Goal: Task Accomplishment & Management: Complete application form

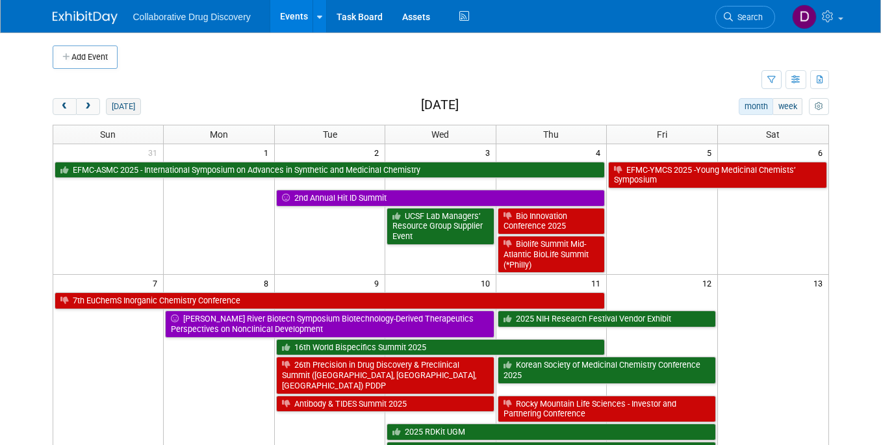
click at [116, 110] on button "[DATE]" at bounding box center [123, 106] width 34 height 17
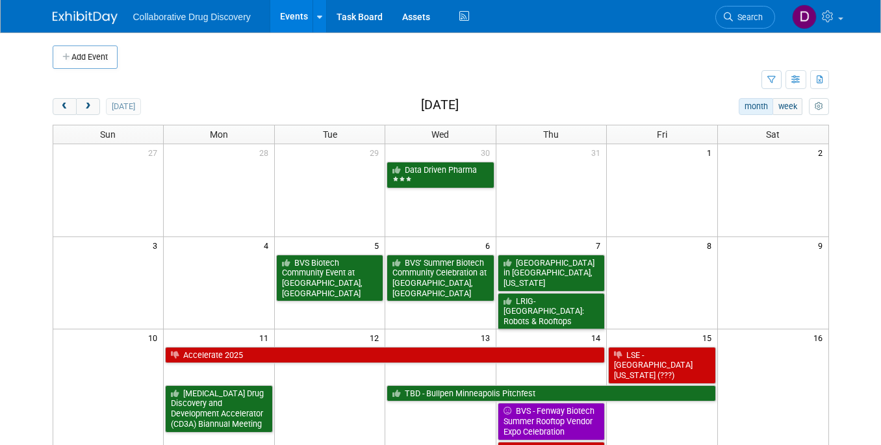
click at [138, 103] on div "[DATE] month week [DATE]" at bounding box center [441, 107] width 777 height 18
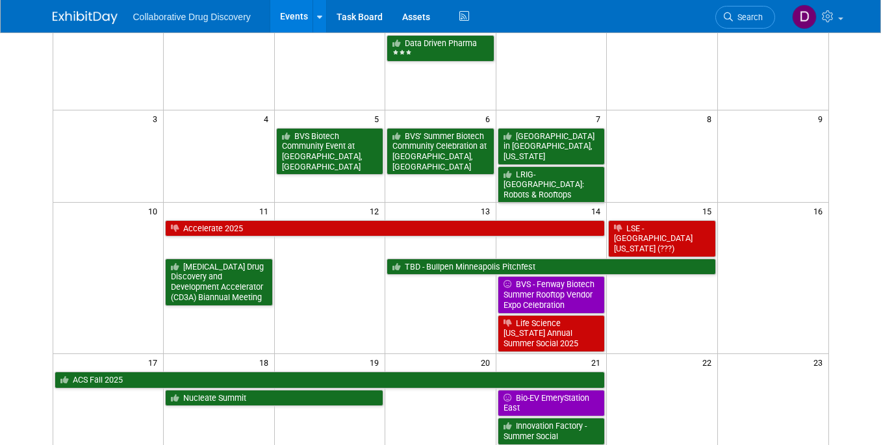
scroll to position [174, 0]
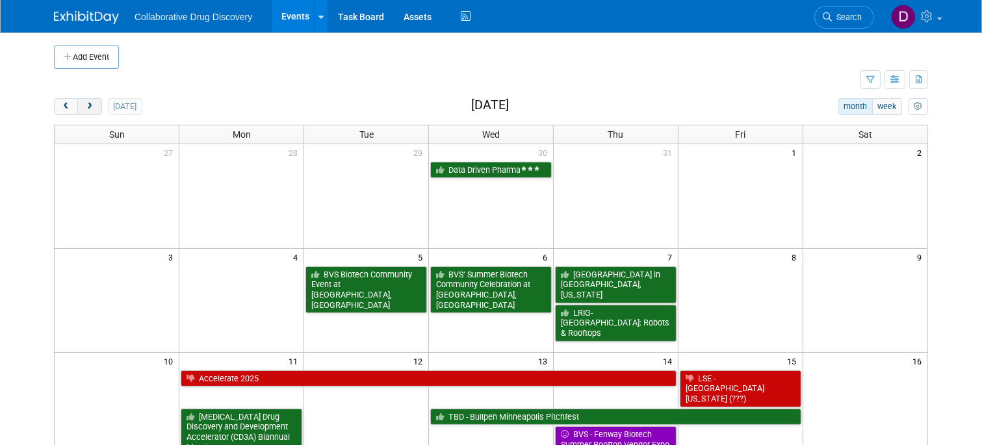
click at [96, 105] on button "next" at bounding box center [89, 106] width 24 height 17
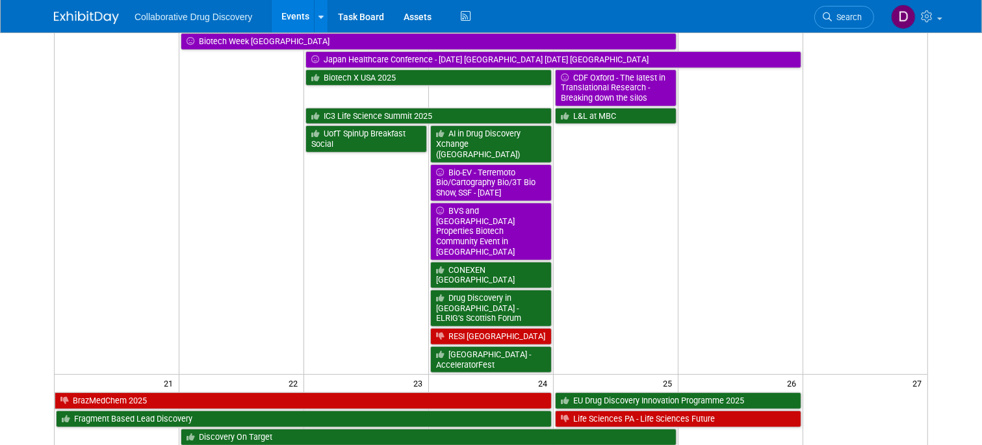
scroll to position [613, 0]
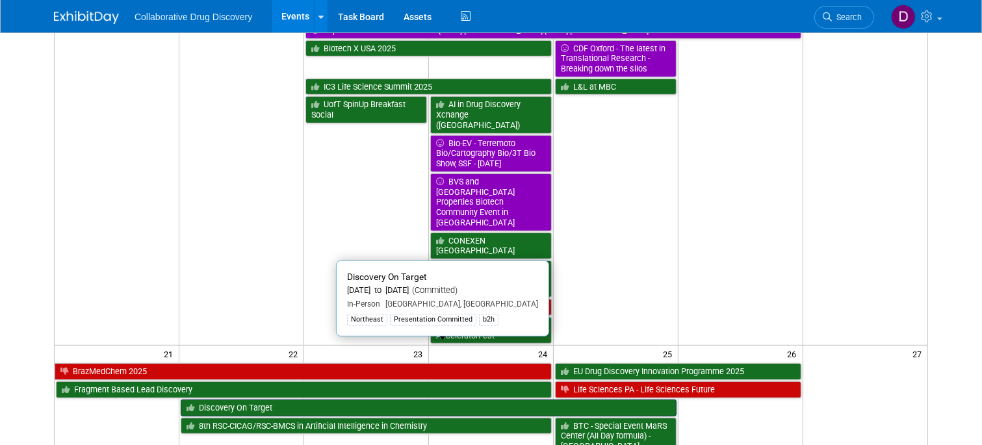
click at [307, 400] on link "Discovery On Target" at bounding box center [428, 408] width 495 height 17
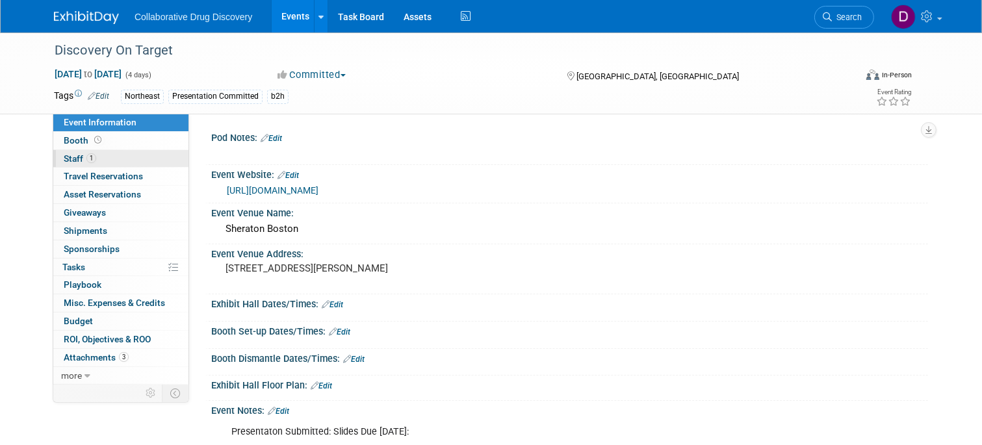
click at [82, 161] on span "Staff 1" at bounding box center [80, 158] width 32 height 10
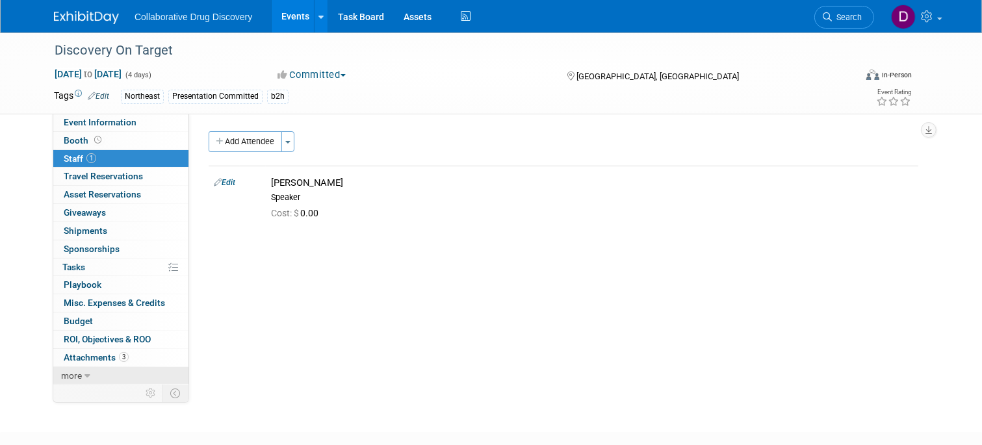
scroll to position [77, 0]
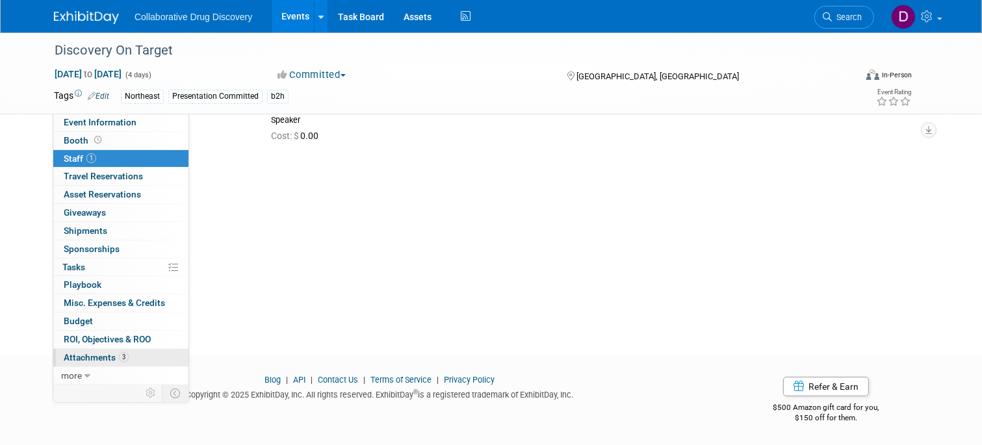
click at [77, 358] on span "Attachments 3" at bounding box center [96, 357] width 65 height 10
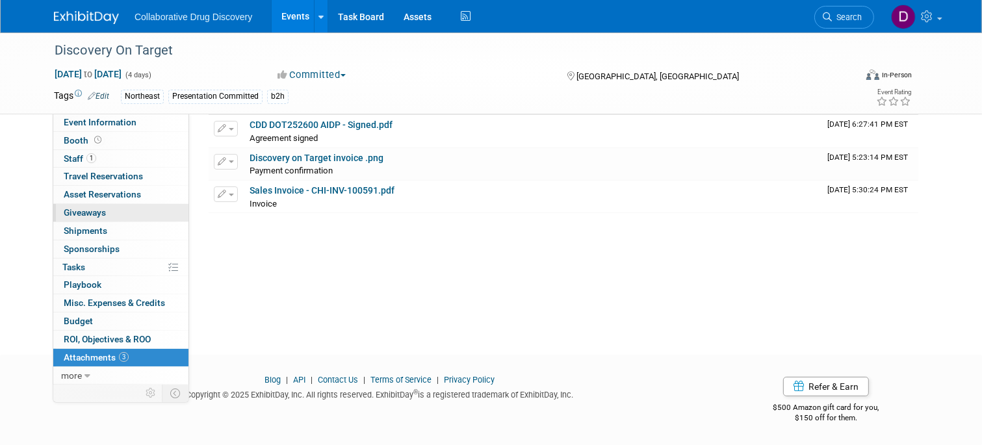
scroll to position [0, 0]
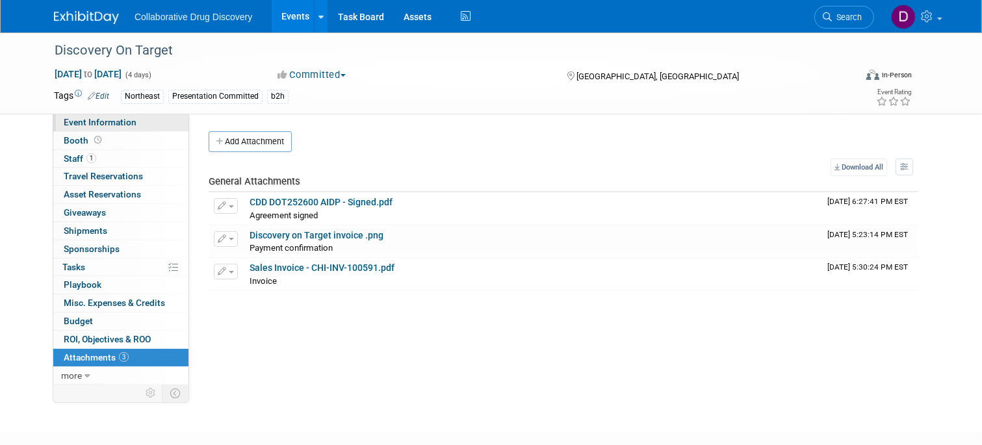
click at [83, 122] on span "Event Information" at bounding box center [100, 122] width 73 height 10
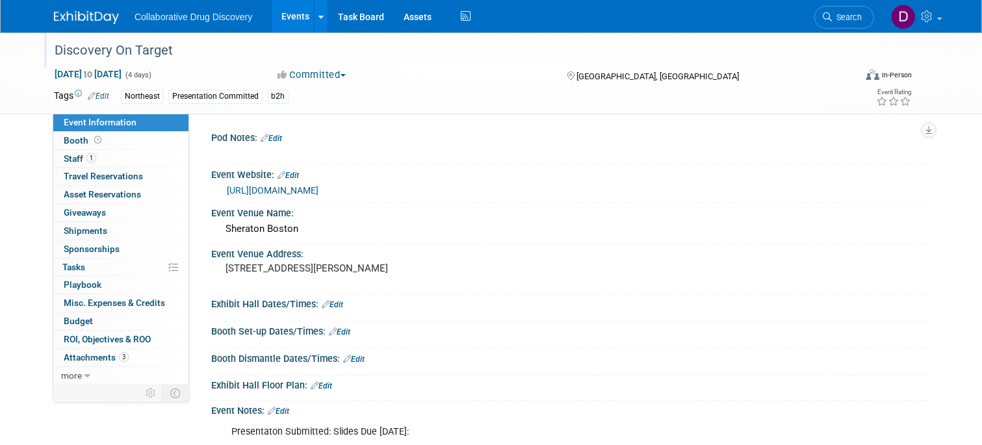
click at [153, 51] on div "Discovery On Target" at bounding box center [444, 50] width 789 height 23
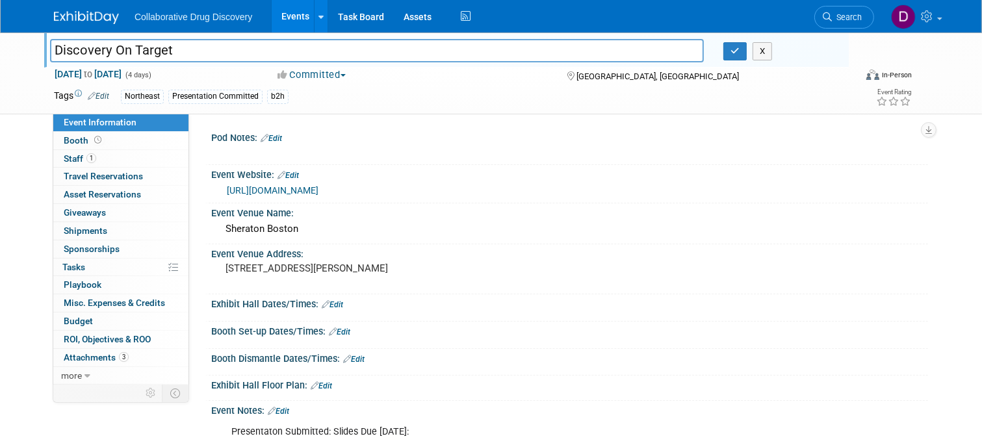
click at [152, 51] on input "Discovery On Target" at bounding box center [377, 50] width 654 height 23
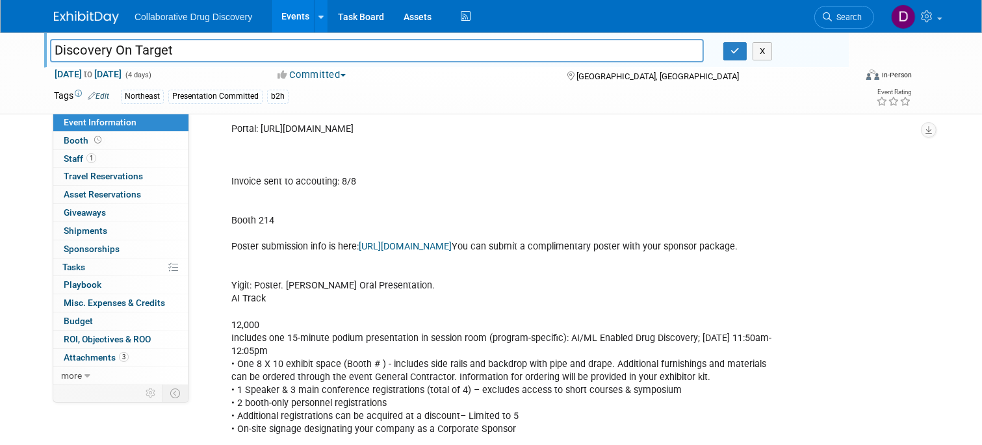
scroll to position [491, 0]
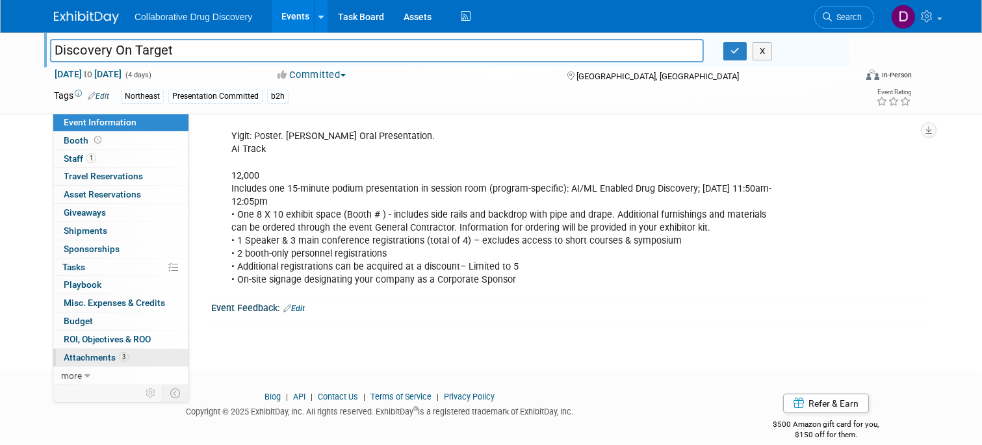
click at [121, 363] on link "3 Attachments 3" at bounding box center [120, 358] width 135 height 18
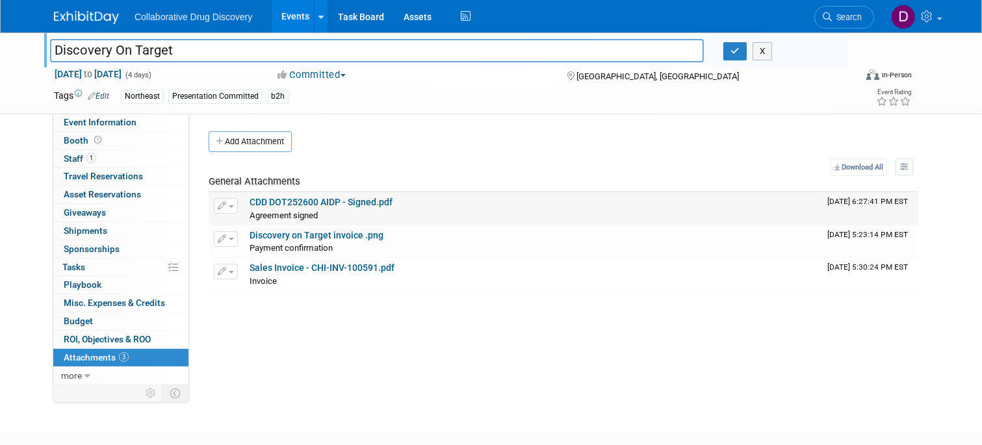
click at [326, 207] on link "CDD DOT252600 AIDP - Signed.pdf" at bounding box center [321, 202] width 143 height 10
click at [737, 54] on icon "button" at bounding box center [734, 51] width 9 height 8
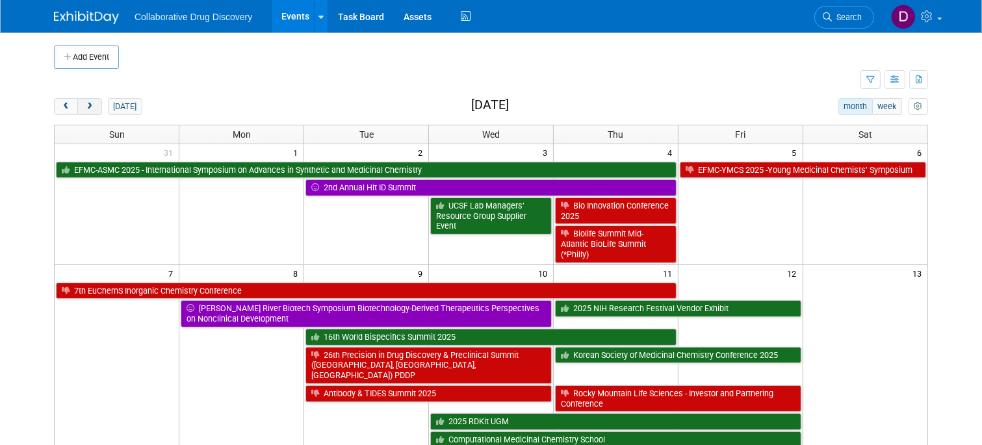
click at [90, 101] on button "next" at bounding box center [89, 106] width 24 height 17
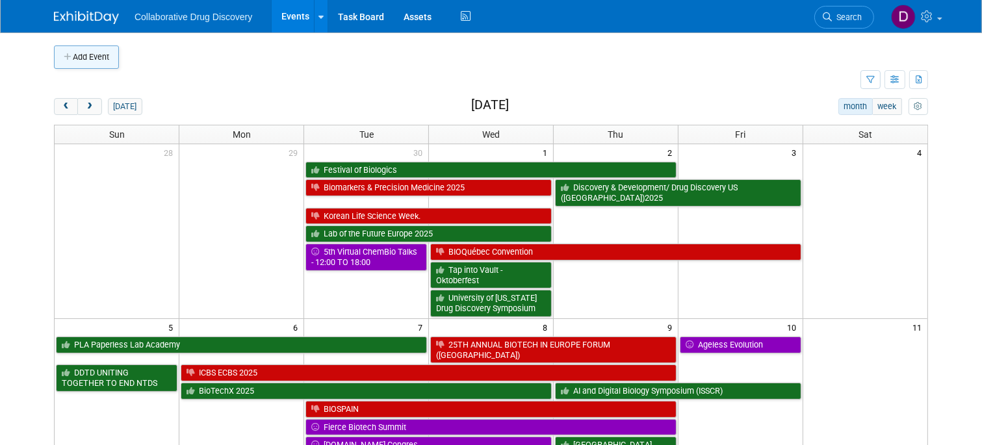
click at [81, 66] on button "Add Event" at bounding box center [86, 56] width 65 height 23
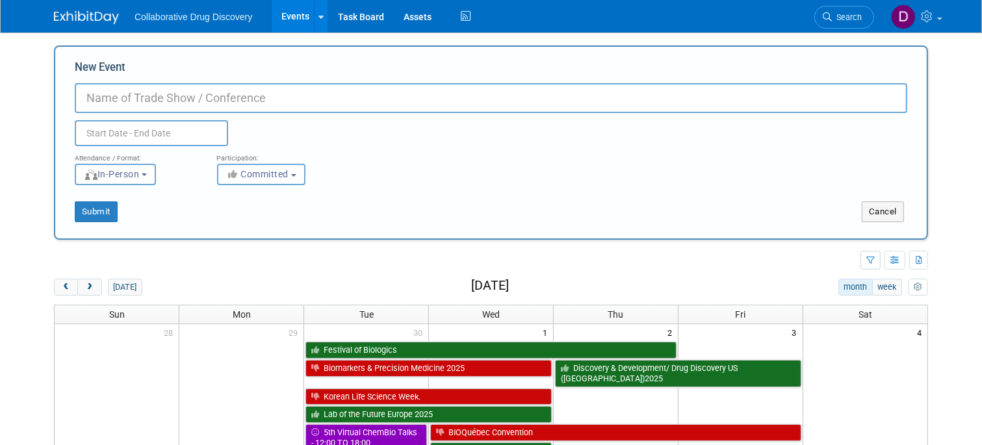
click at [217, 94] on input "New Event" at bounding box center [491, 98] width 832 height 30
paste input "[URL][DOMAIN_NAME]"
type input "[URL][DOMAIN_NAME]"
click at [151, 137] on input "text" at bounding box center [151, 133] width 153 height 26
click at [225, 94] on input "[URL][DOMAIN_NAME]" at bounding box center [491, 98] width 832 height 30
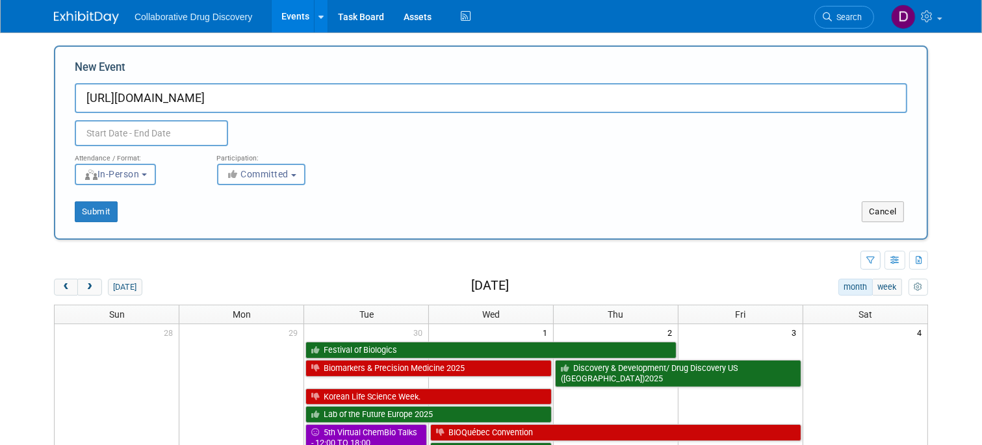
click at [225, 94] on input "[URL][DOMAIN_NAME]" at bounding box center [491, 98] width 832 height 30
click at [238, 94] on input "New Event" at bounding box center [491, 98] width 832 height 30
paste input "Technology Summit at Scripps Research"
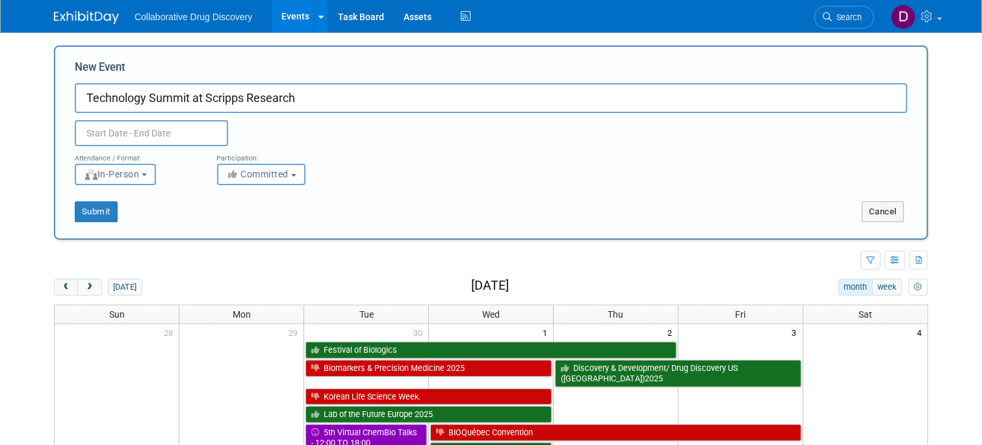
type input "Technology Summit at Scripps Research"
click at [189, 138] on input "text" at bounding box center [151, 133] width 153 height 26
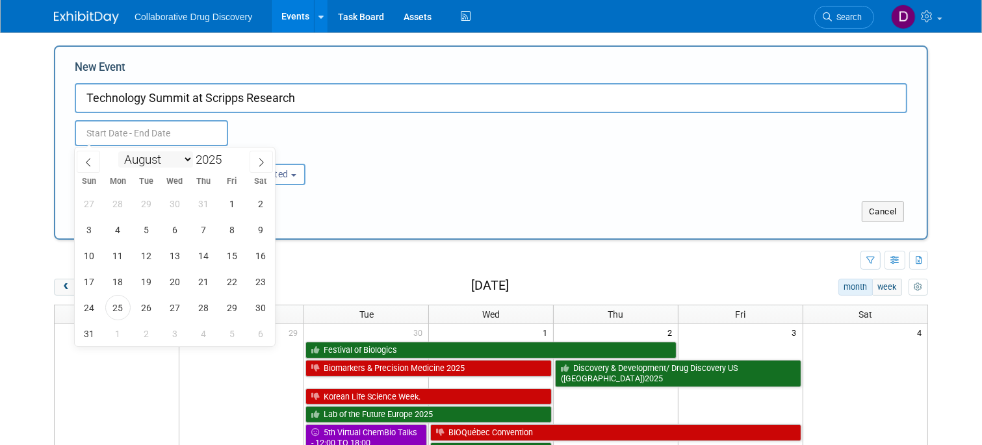
click at [184, 157] on select "January February March April May June July August September October November De…" at bounding box center [155, 159] width 75 height 16
select select "9"
click at [208, 201] on span "2" at bounding box center [202, 203] width 25 height 25
type input "Oct 2, 2025 to Oct 2, 2025"
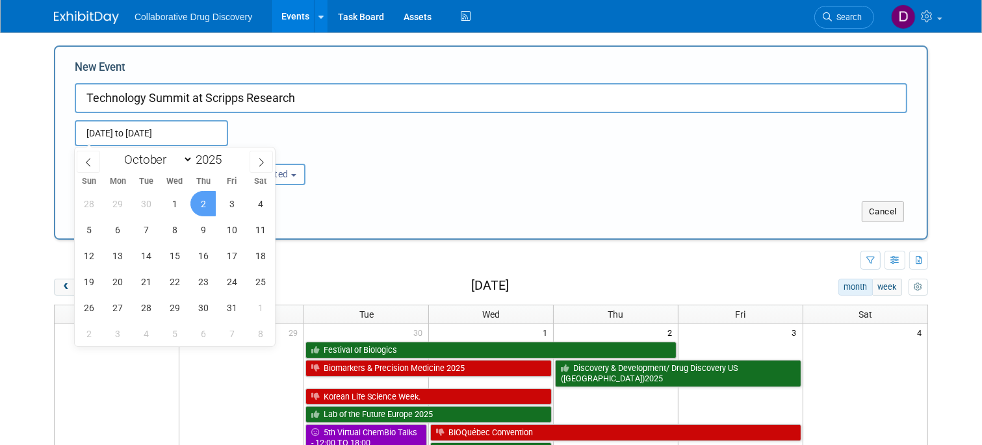
click at [304, 135] on div "Oct 2, 2025 to Oct 2, 2025 Duplicate Event Warning" at bounding box center [491, 129] width 852 height 33
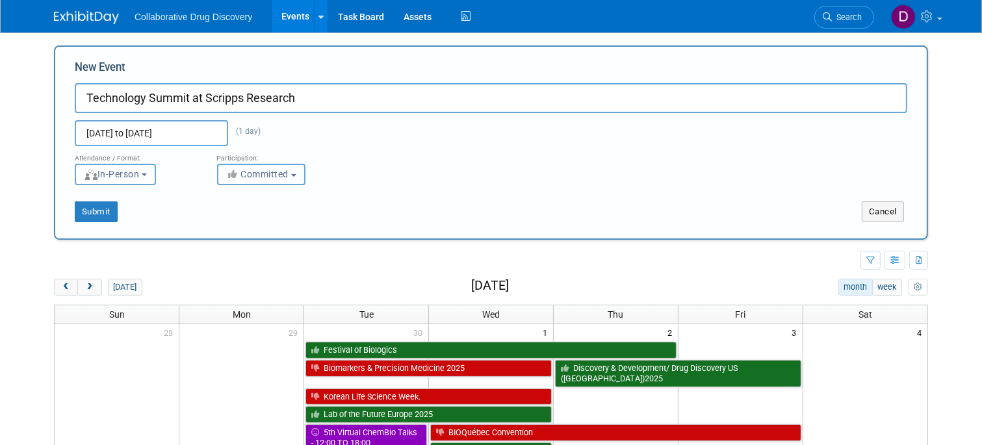
click at [277, 173] on span "Committed" at bounding box center [257, 174] width 63 height 10
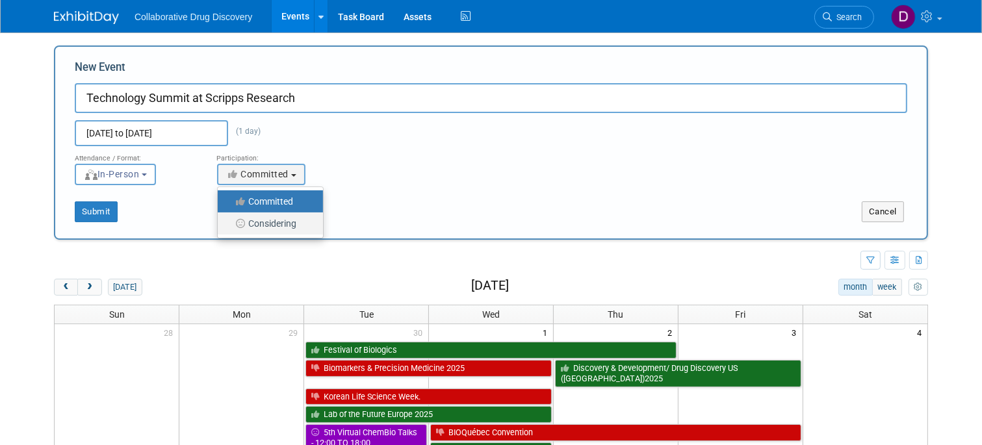
click at [251, 224] on label "Considering" at bounding box center [267, 223] width 86 height 17
click at [229, 224] on input "Considering" at bounding box center [225, 224] width 8 height 8
select select "2"
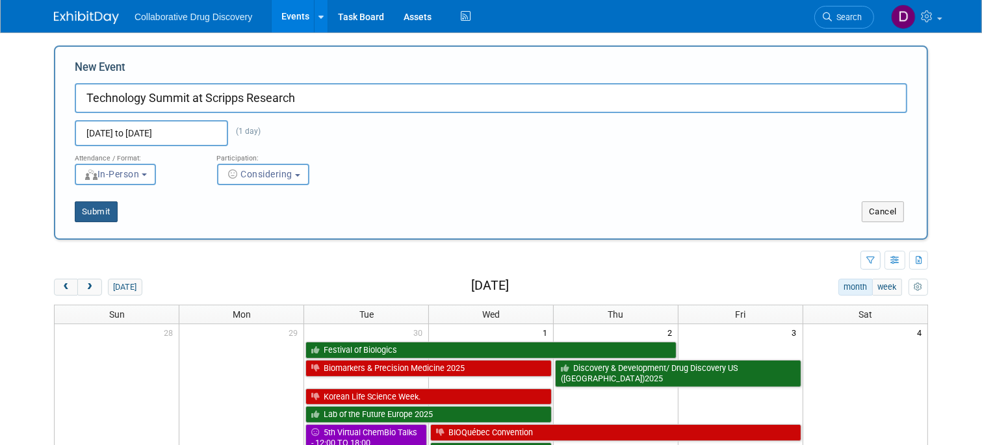
click at [103, 212] on button "Submit" at bounding box center [96, 211] width 43 height 21
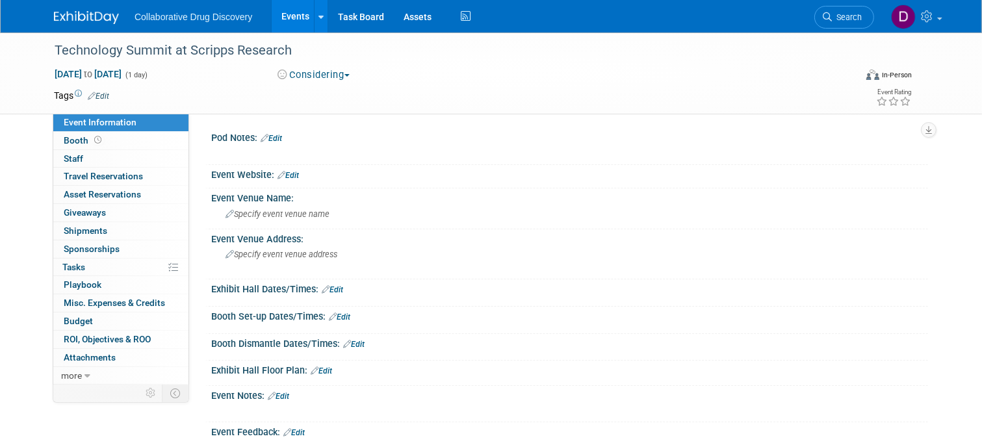
click at [275, 140] on link "Edit" at bounding box center [271, 138] width 21 height 9
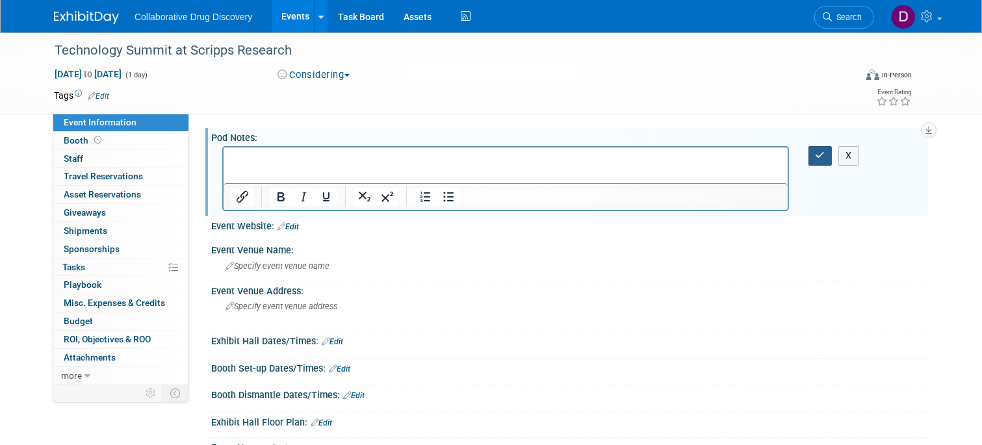
click at [821, 150] on button "button" at bounding box center [820, 155] width 24 height 19
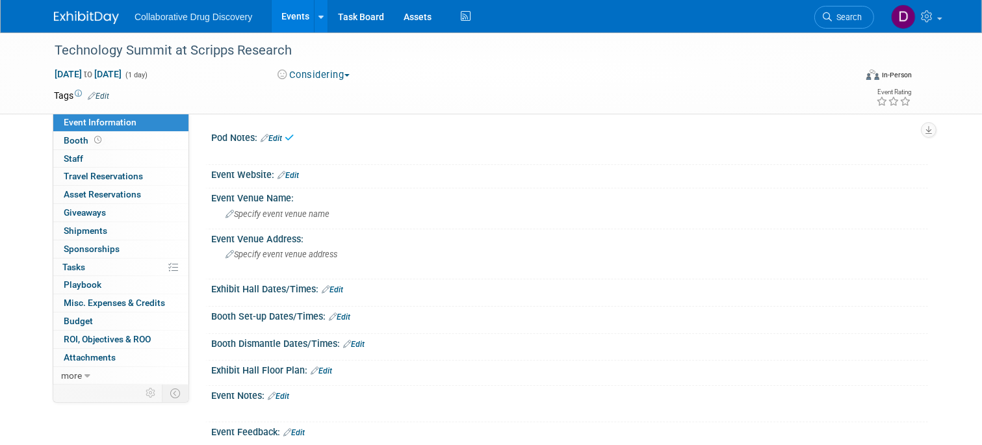
click at [289, 177] on link "Edit" at bounding box center [287, 175] width 21 height 9
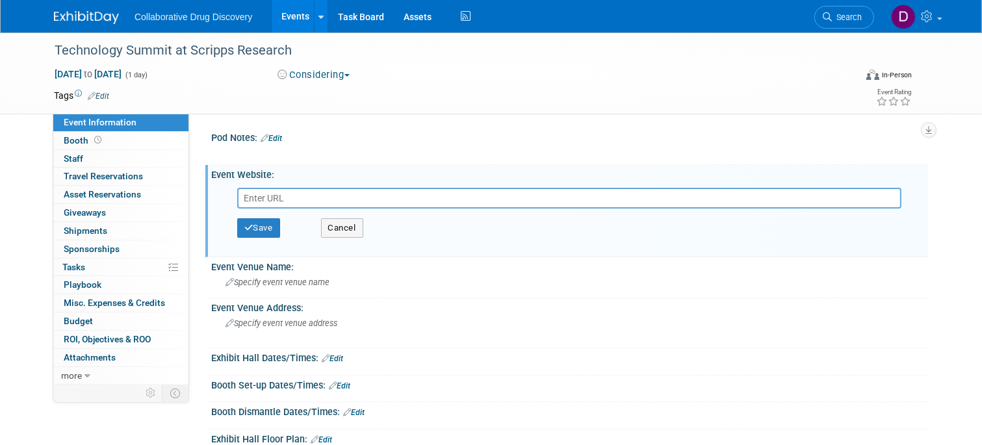
paste input "[URL][DOMAIN_NAME]"
type input "[URL][DOMAIN_NAME]"
click at [257, 229] on button "Save" at bounding box center [258, 227] width 43 height 19
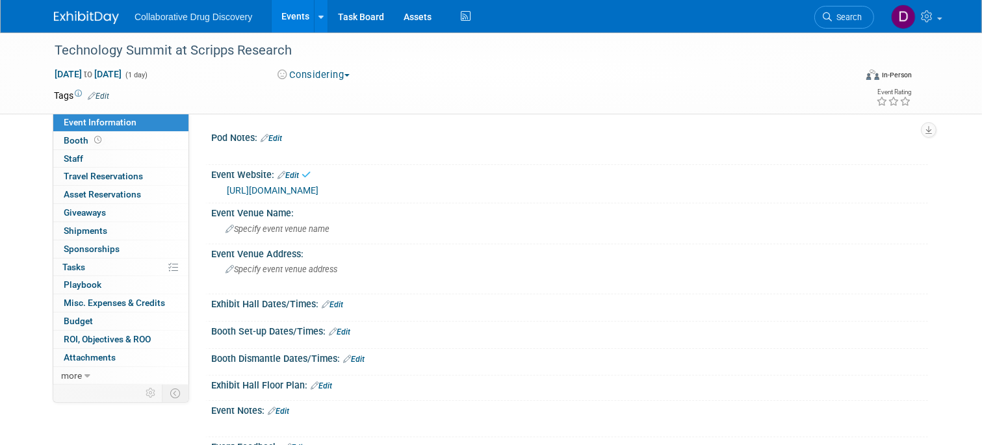
scroll to position [154, 0]
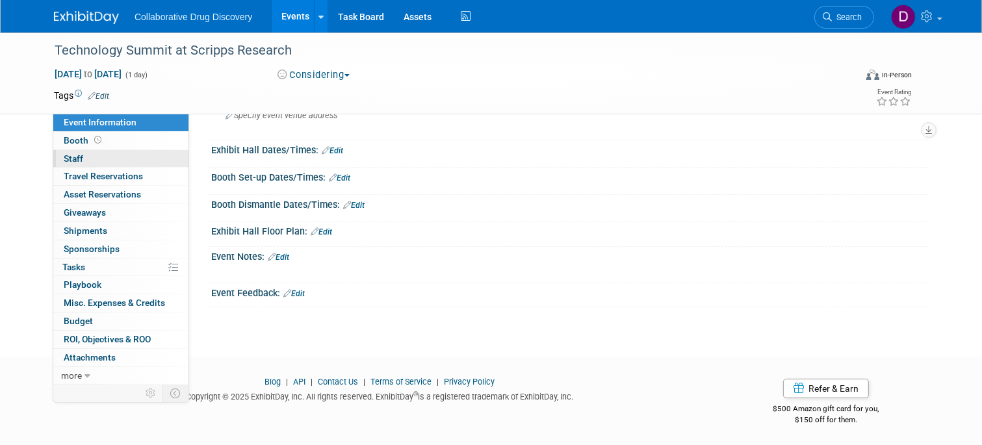
click at [109, 150] on link "0 Staff 0" at bounding box center [120, 159] width 135 height 18
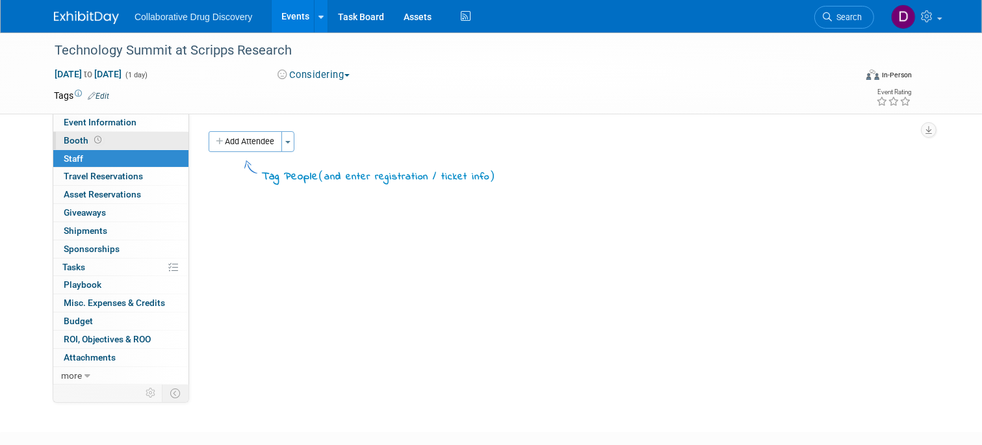
click at [113, 141] on link "Booth" at bounding box center [120, 141] width 135 height 18
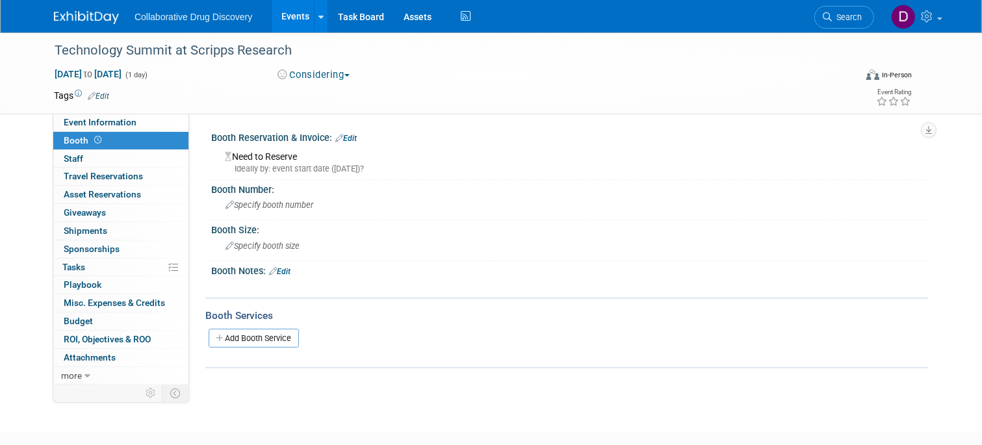
click at [107, 94] on link "Edit" at bounding box center [98, 96] width 21 height 9
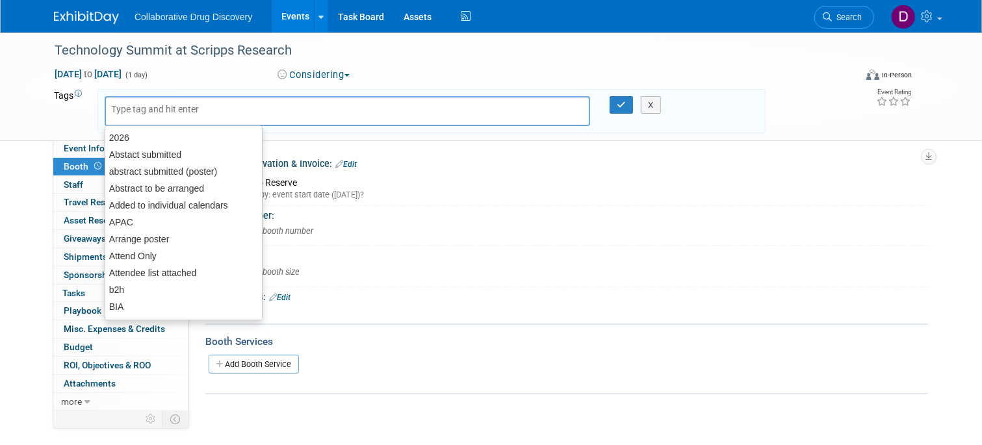
click at [149, 112] on input "text" at bounding box center [163, 109] width 104 height 13
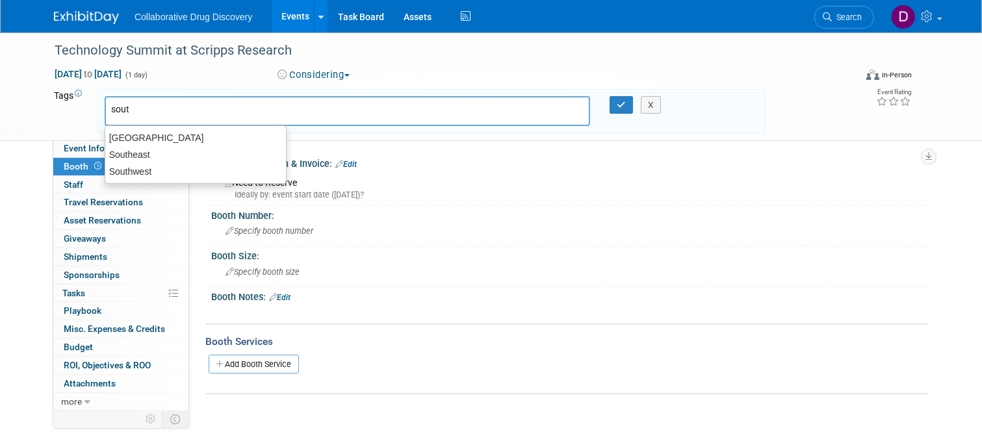
type input "south"
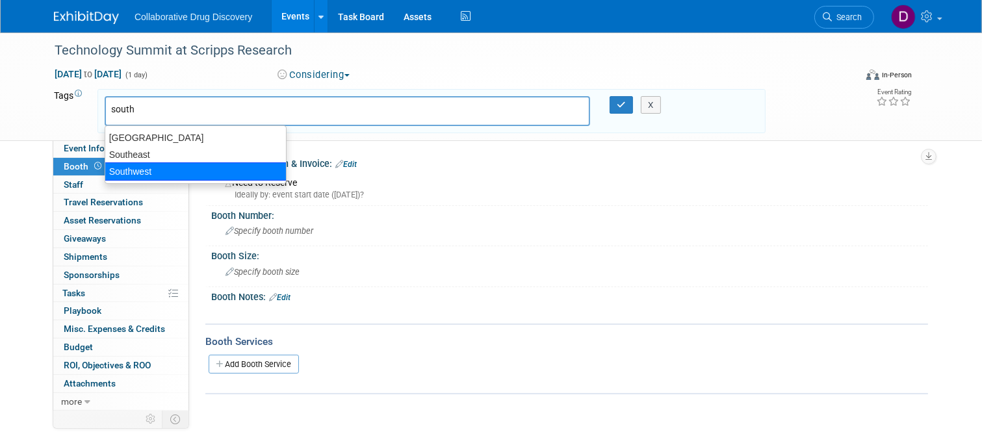
click at [168, 166] on div "Southwest" at bounding box center [196, 171] width 182 height 18
type input "Southwest"
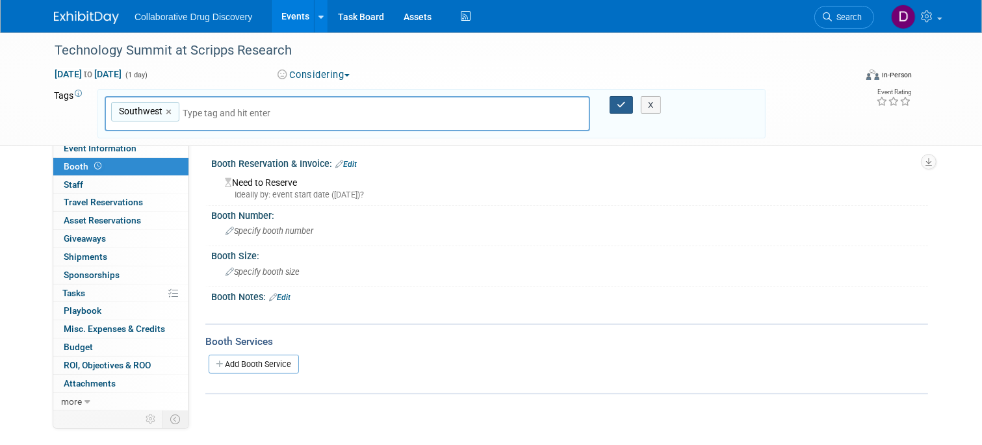
click at [617, 103] on icon "button" at bounding box center [621, 105] width 9 height 8
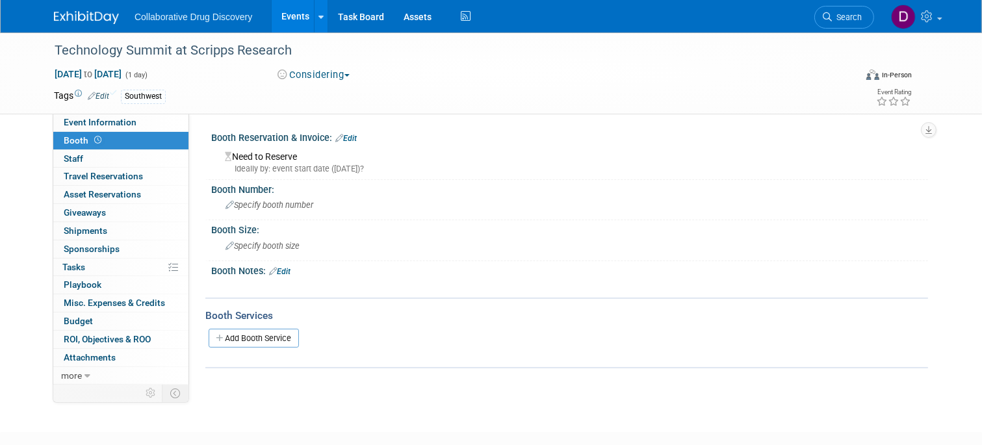
click at [251, 97] on div "Southwest" at bounding box center [443, 97] width 645 height 14
click at [131, 117] on span "Event Information" at bounding box center [100, 122] width 73 height 10
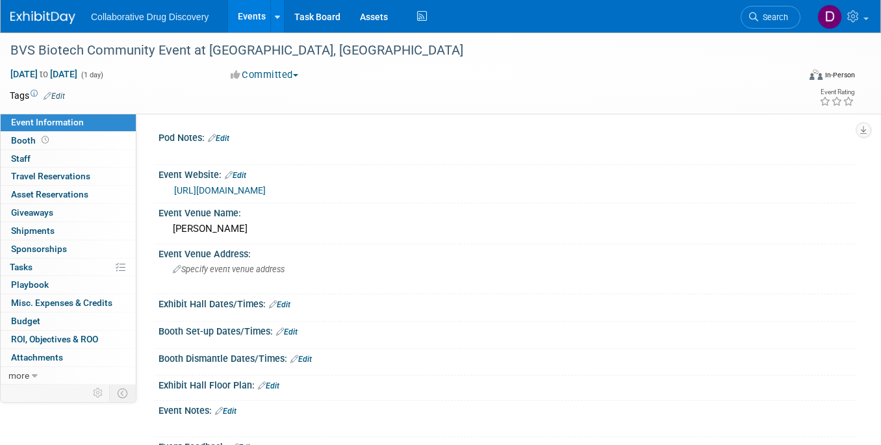
click at [119, 97] on td at bounding box center [388, 95] width 646 height 13
click at [150, 53] on div "BVS Biotech Community Event at [GEOGRAPHIC_DATA], [GEOGRAPHIC_DATA]" at bounding box center [394, 50] width 777 height 23
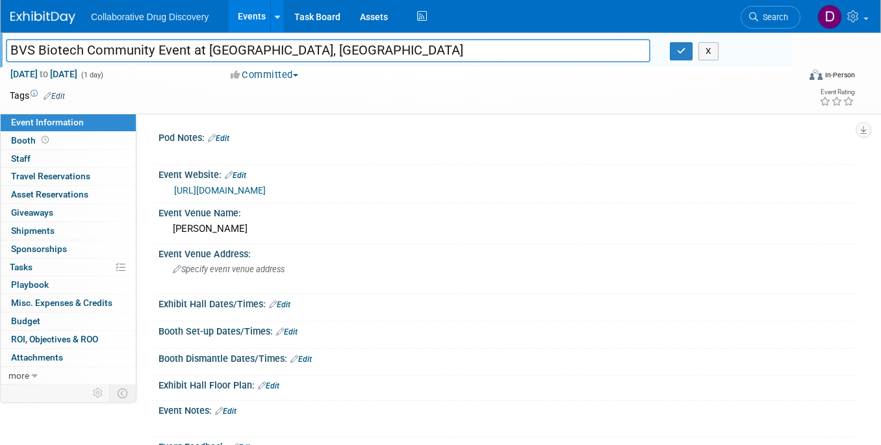
click at [150, 53] on input "BVS Biotech Community Event at [GEOGRAPHIC_DATA], [GEOGRAPHIC_DATA]" at bounding box center [328, 50] width 645 height 23
click at [151, 52] on input "BVS Biotech Community Event at [GEOGRAPHIC_DATA], [GEOGRAPHIC_DATA]" at bounding box center [328, 50] width 645 height 23
click at [690, 48] on button "button" at bounding box center [681, 51] width 23 height 18
